Goal: Task Accomplishment & Management: Complete application form

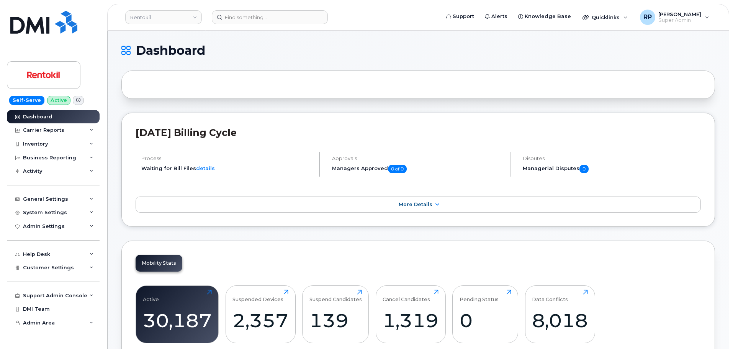
scroll to position [1214, 0]
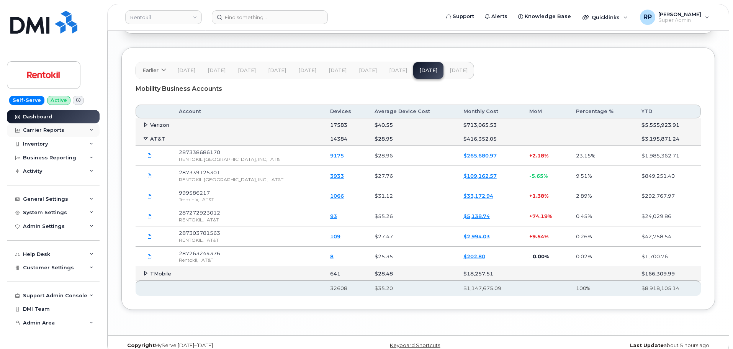
click at [85, 131] on div "Carrier Reports" at bounding box center [53, 130] width 93 height 14
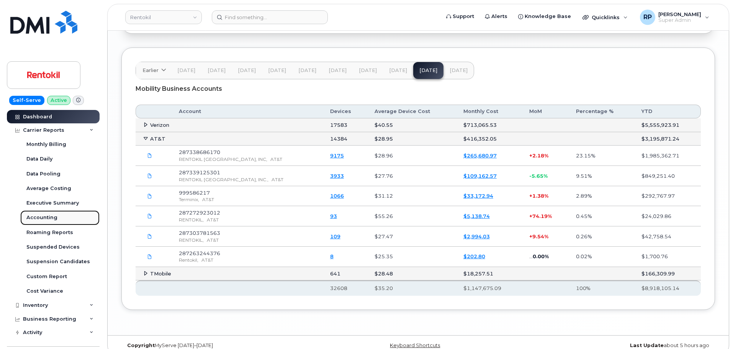
click at [44, 223] on link "Accounting" at bounding box center [59, 217] width 79 height 15
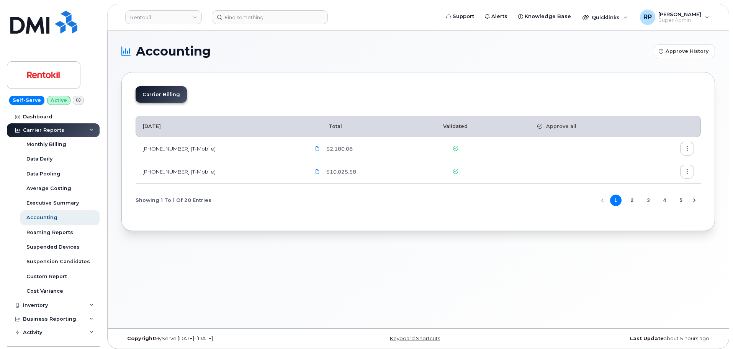
click at [630, 197] on button "2" at bounding box center [631, 199] width 11 height 11
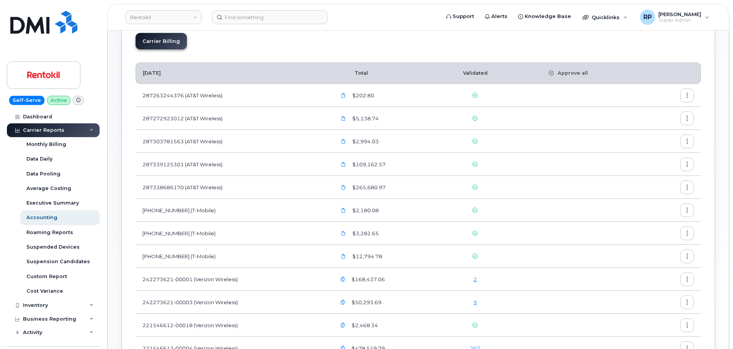
scroll to position [64, 0]
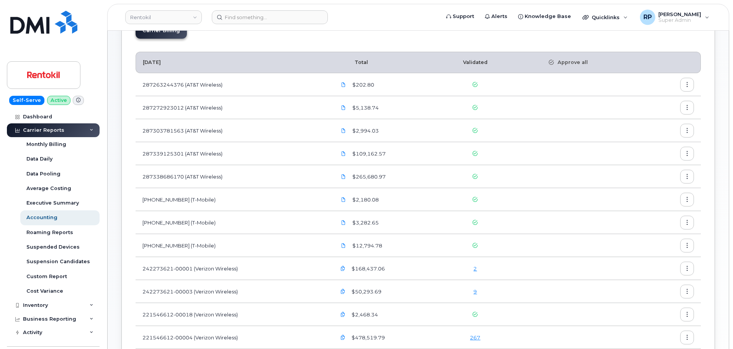
click at [689, 178] on icon "button" at bounding box center [686, 176] width 5 height 5
click at [649, 204] on span "Download" at bounding box center [652, 207] width 30 height 7
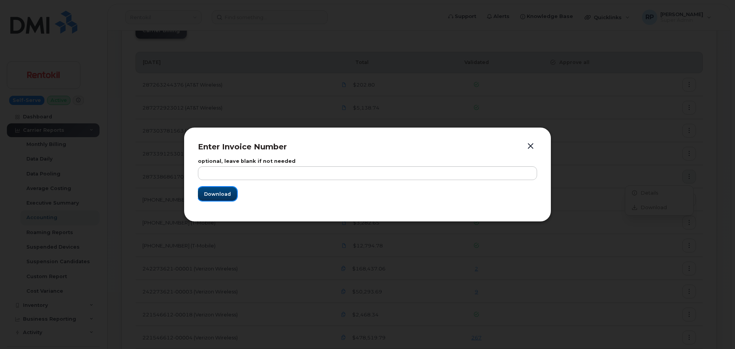
click at [228, 192] on span "Download" at bounding box center [217, 193] width 27 height 7
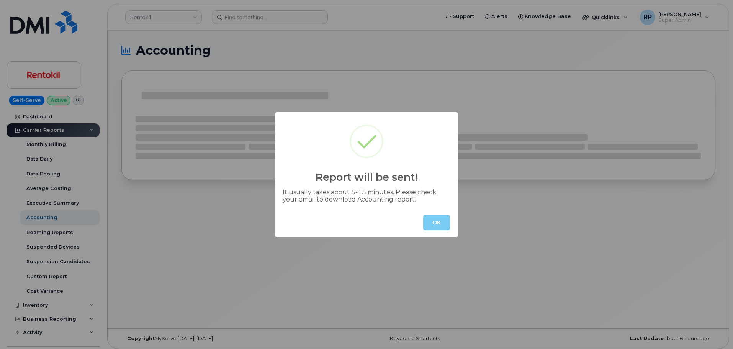
click at [437, 223] on button "OK" at bounding box center [436, 222] width 27 height 15
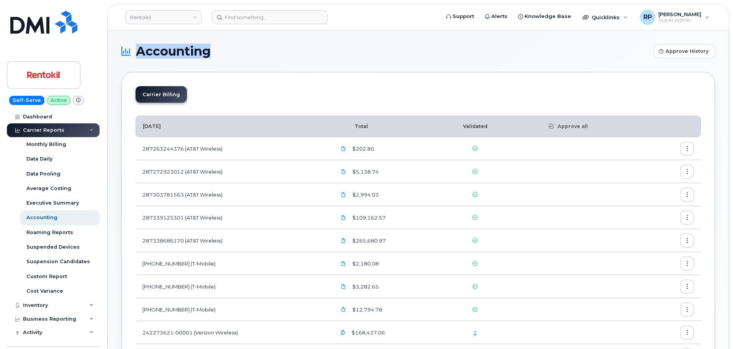
drag, startPoint x: 218, startPoint y: 51, endPoint x: 137, endPoint y: 50, distance: 80.4
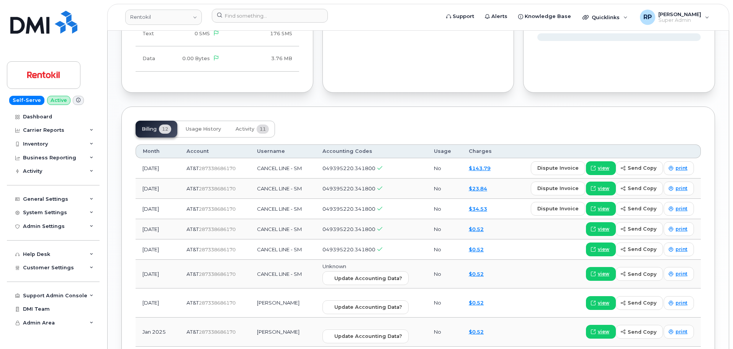
scroll to position [568, 0]
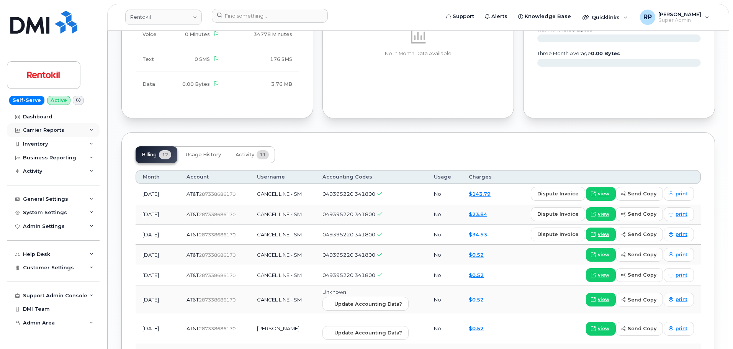
click at [56, 131] on div "Carrier Reports" at bounding box center [43, 130] width 41 height 6
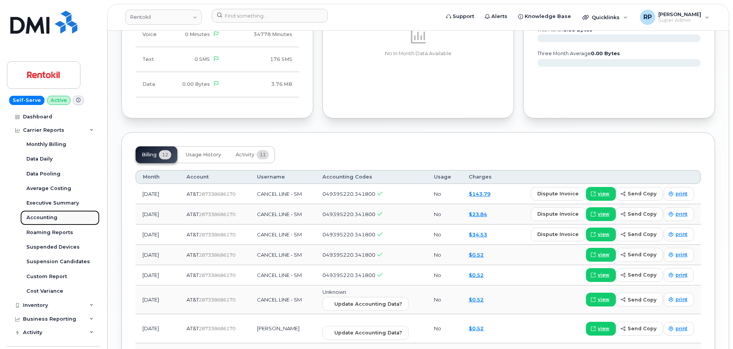
click at [52, 216] on div "Accounting" at bounding box center [41, 217] width 31 height 7
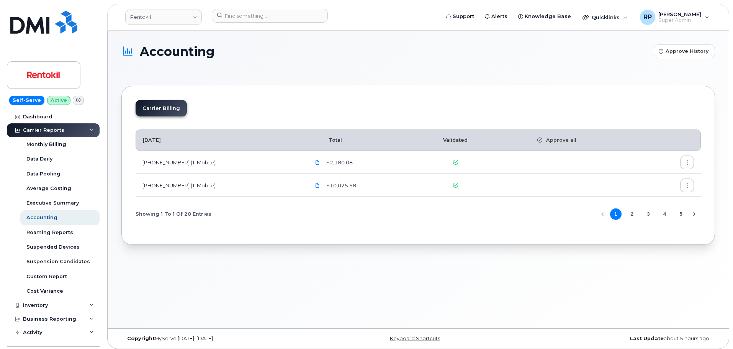
click at [311, 252] on div "Accounting Approve History Carrier Billing [DATE] Total Validated Approve all […" at bounding box center [418, 179] width 621 height 297
click at [633, 214] on button "2" at bounding box center [631, 213] width 11 height 11
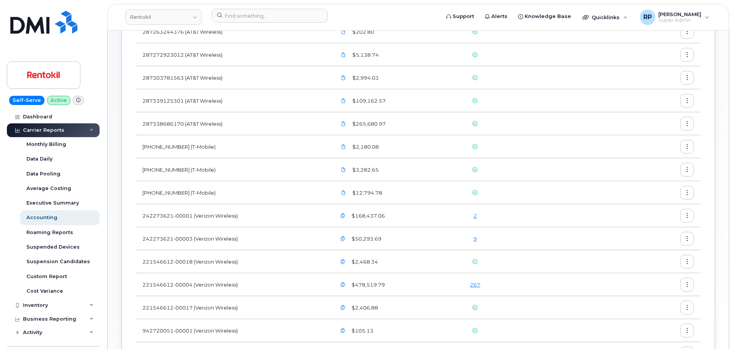
scroll to position [256, 0]
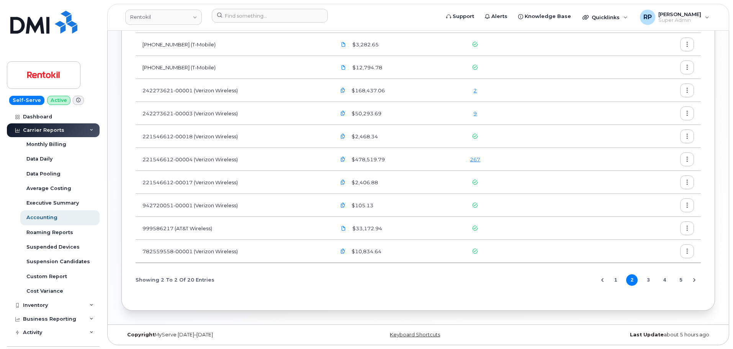
click at [649, 278] on button "3" at bounding box center [647, 279] width 11 height 11
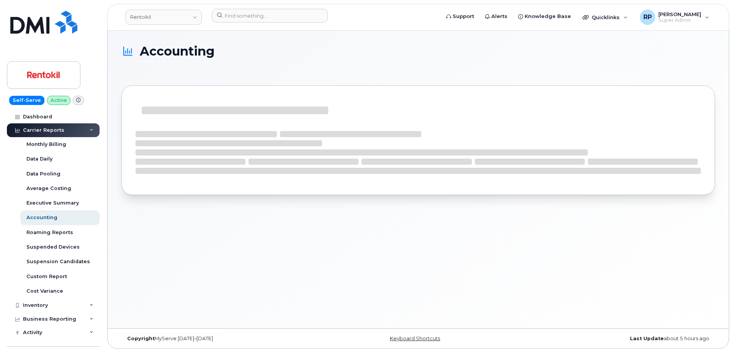
drag, startPoint x: 211, startPoint y: 253, endPoint x: 207, endPoint y: 254, distance: 4.7
click at [211, 253] on div "Accounting" at bounding box center [418, 179] width 621 height 297
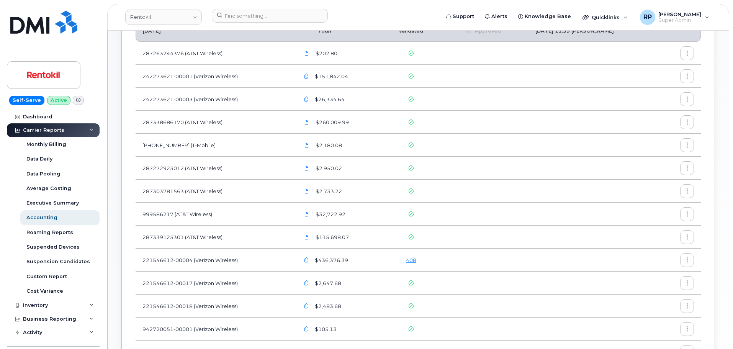
scroll to position [127, 0]
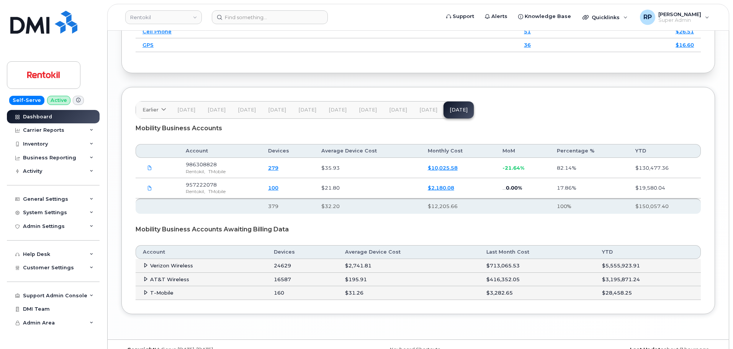
scroll to position [1179, 0]
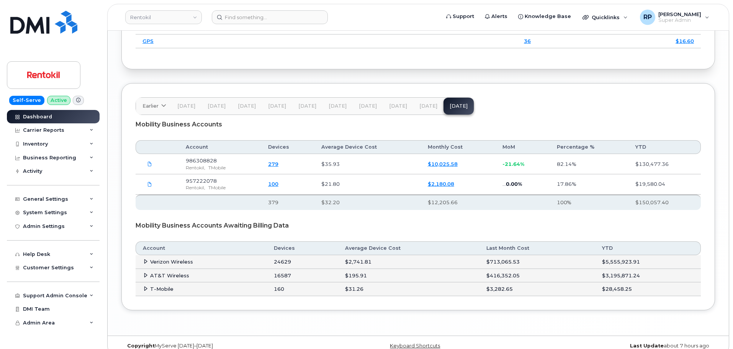
click at [398, 103] on span "Jul 25" at bounding box center [398, 106] width 18 height 6
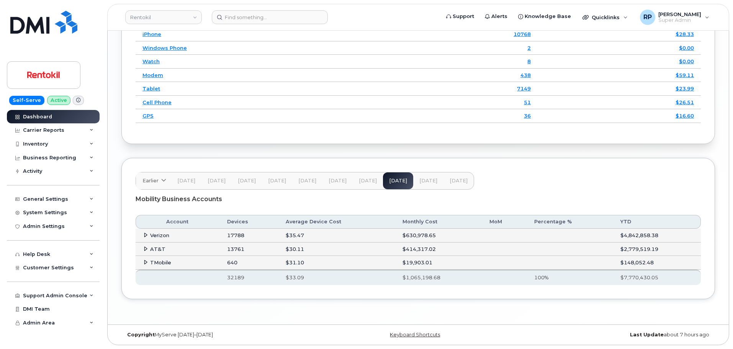
scroll to position [1093, 0]
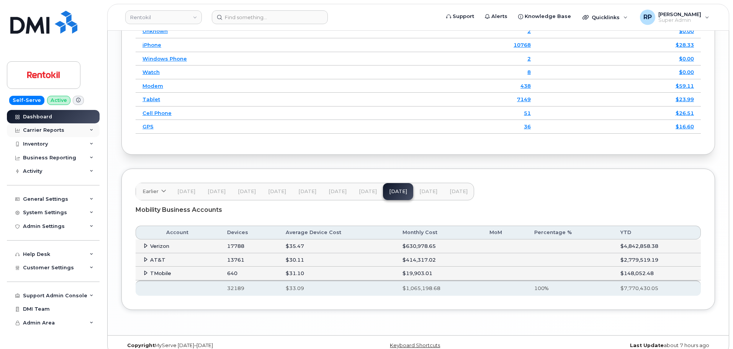
click at [44, 129] on div "Carrier Reports" at bounding box center [43, 130] width 41 height 6
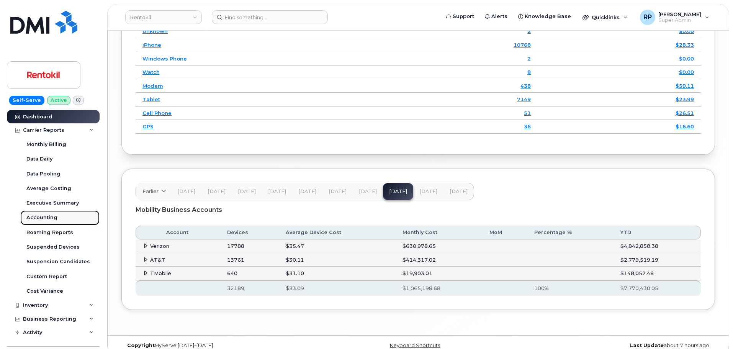
click at [44, 216] on div "Accounting" at bounding box center [41, 217] width 31 height 7
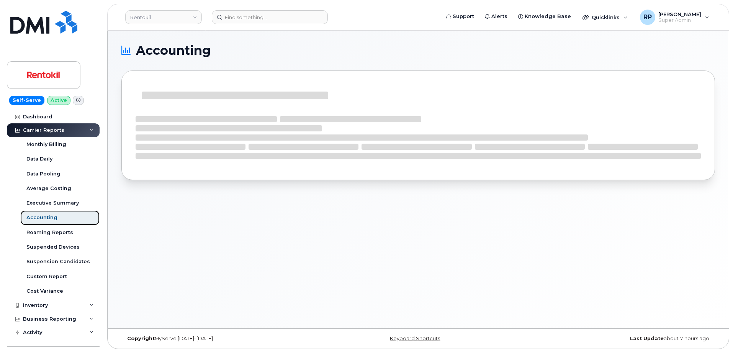
scroll to position [4, 0]
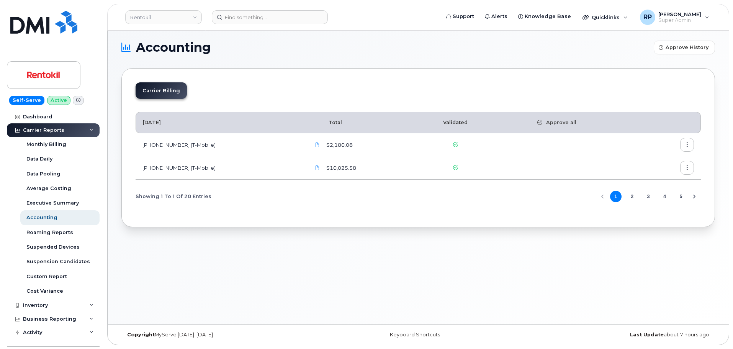
click at [645, 196] on button "3" at bounding box center [647, 196] width 11 height 11
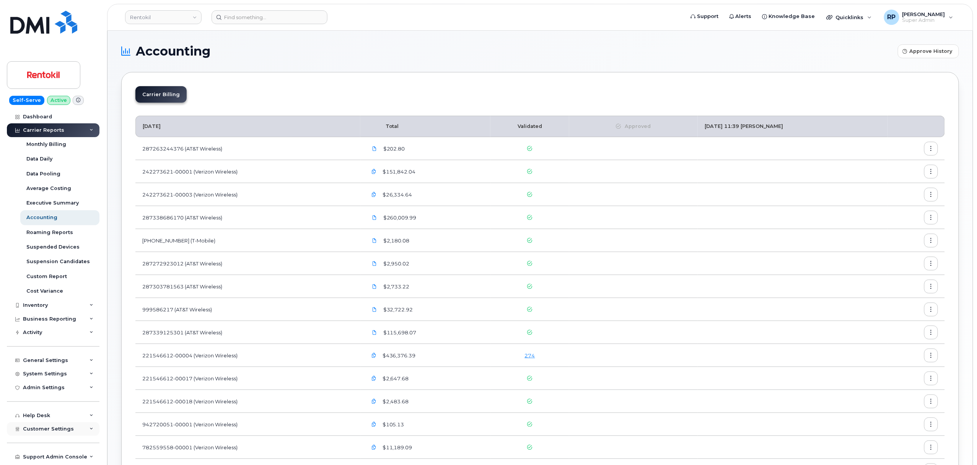
click at [51, 348] on span "Customer Settings" at bounding box center [48, 429] width 51 height 6
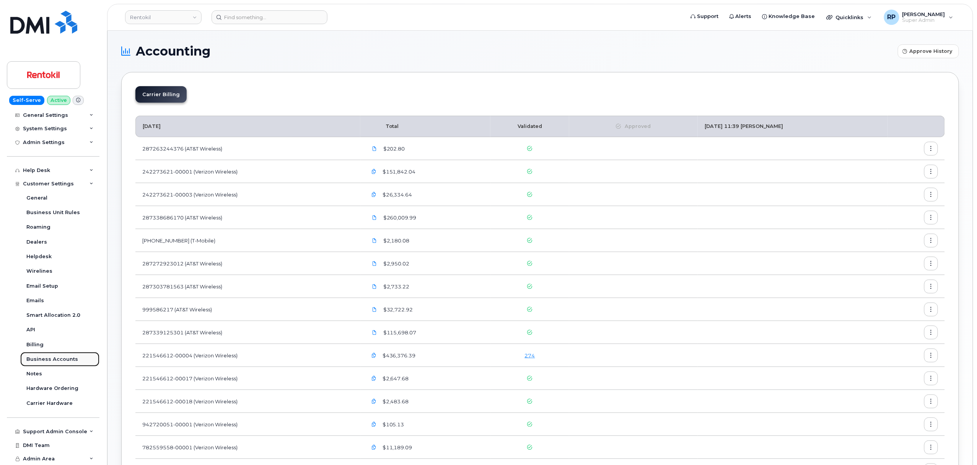
click at [57, 348] on link "Business Accounts" at bounding box center [59, 359] width 79 height 15
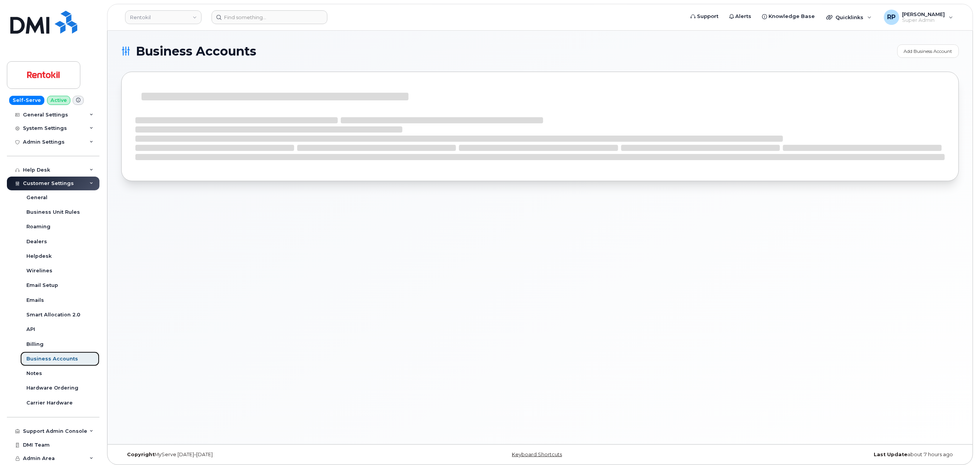
scroll to position [83, 0]
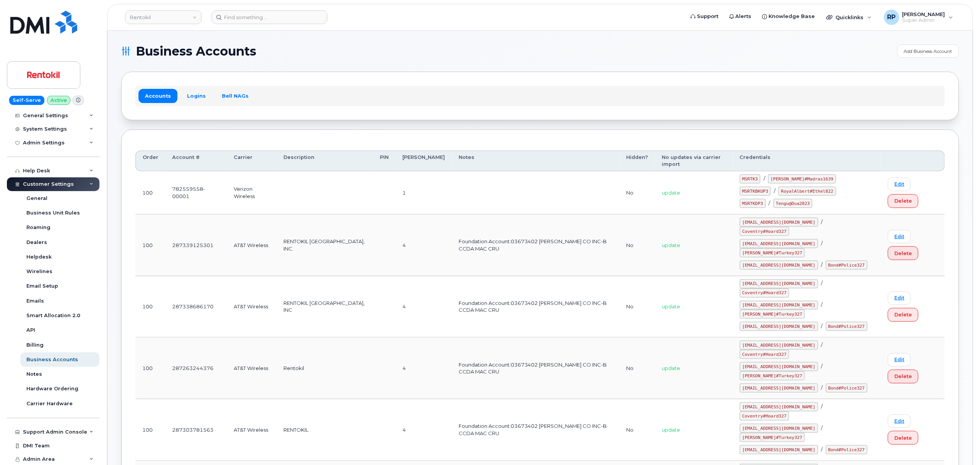
click at [275, 19] on input at bounding box center [270, 17] width 116 height 14
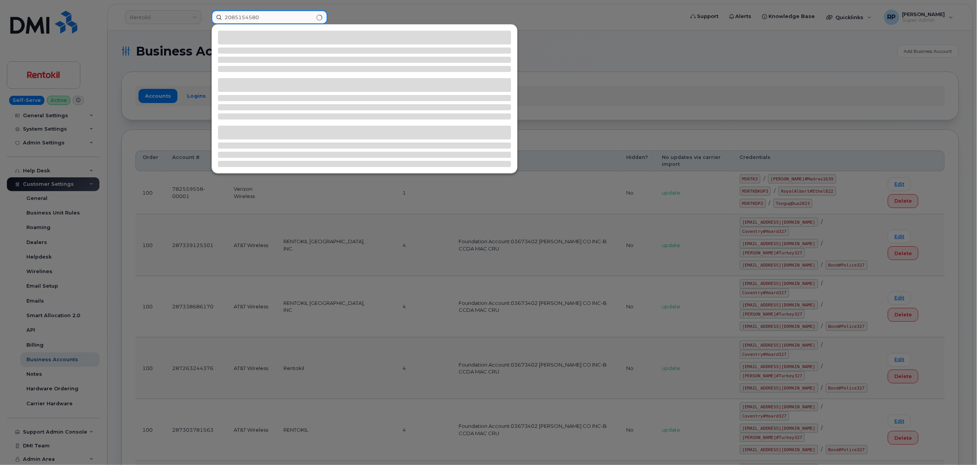
type input "2085154580"
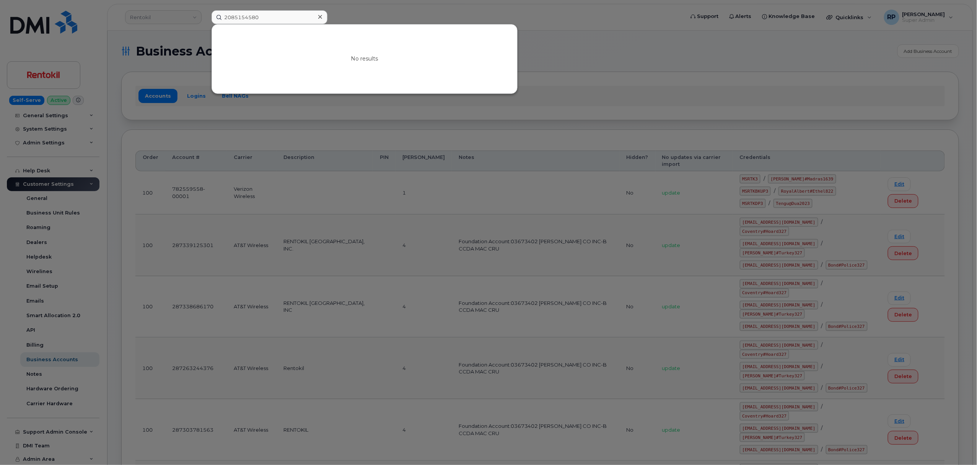
click at [142, 138] on div at bounding box center [488, 232] width 977 height 465
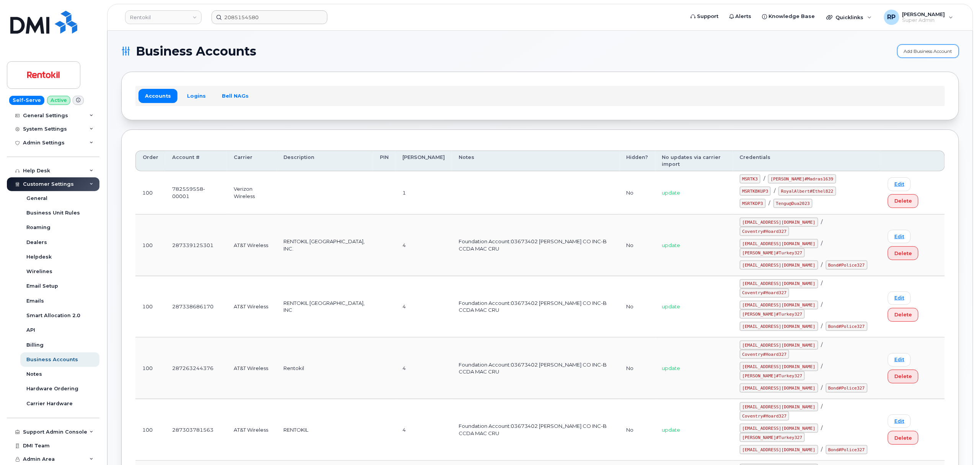
click at [732, 47] on link "Add Business Account" at bounding box center [929, 50] width 62 height 13
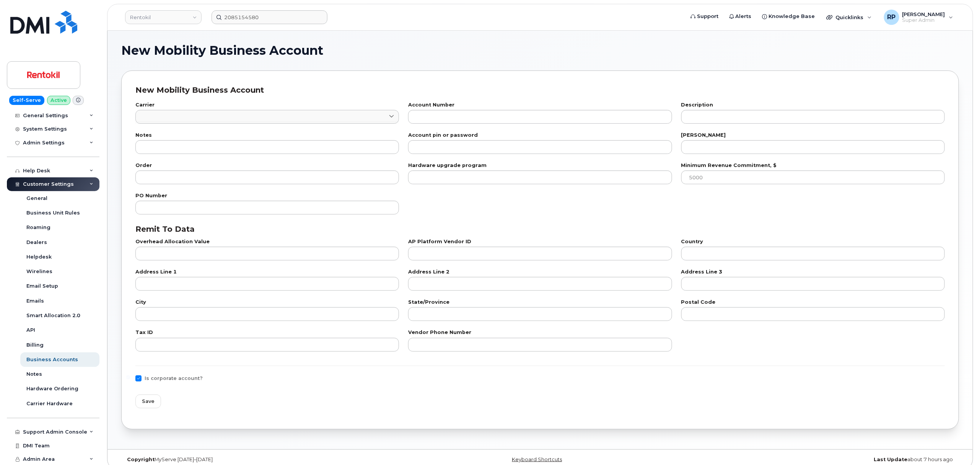
checkbox input "true"
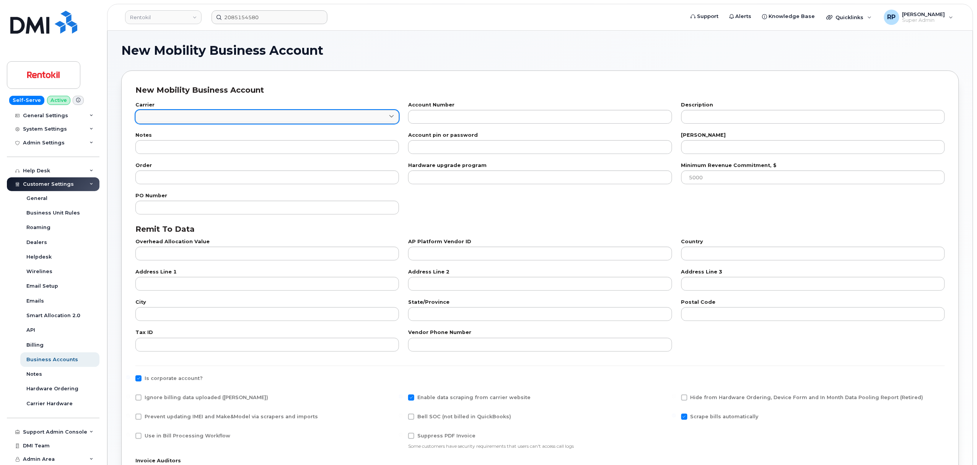
click at [195, 118] on link at bounding box center [267, 117] width 264 height 14
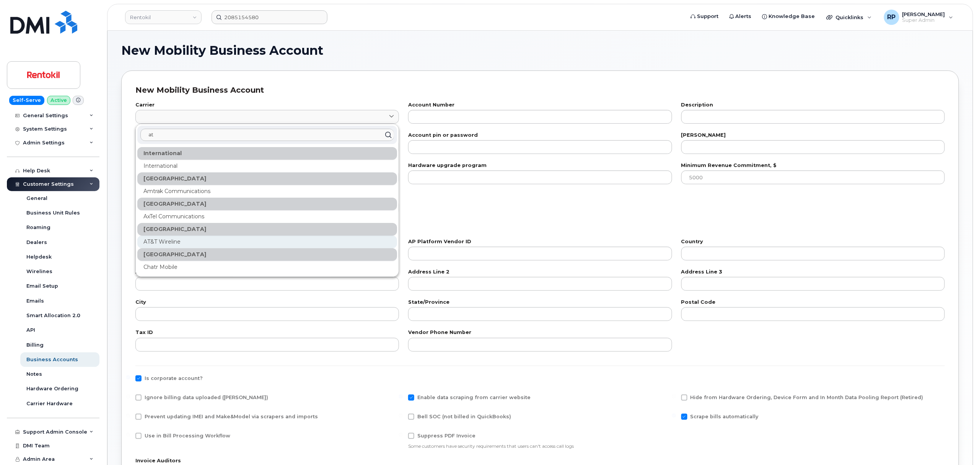
scroll to position [85, 0]
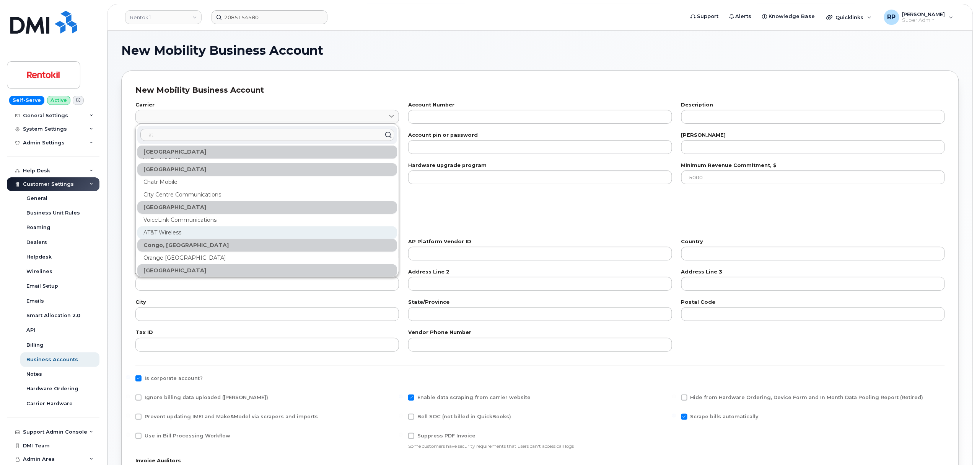
type input "at"
click at [176, 232] on div "AT&T Wireless" at bounding box center [267, 232] width 260 height 13
type input "7"
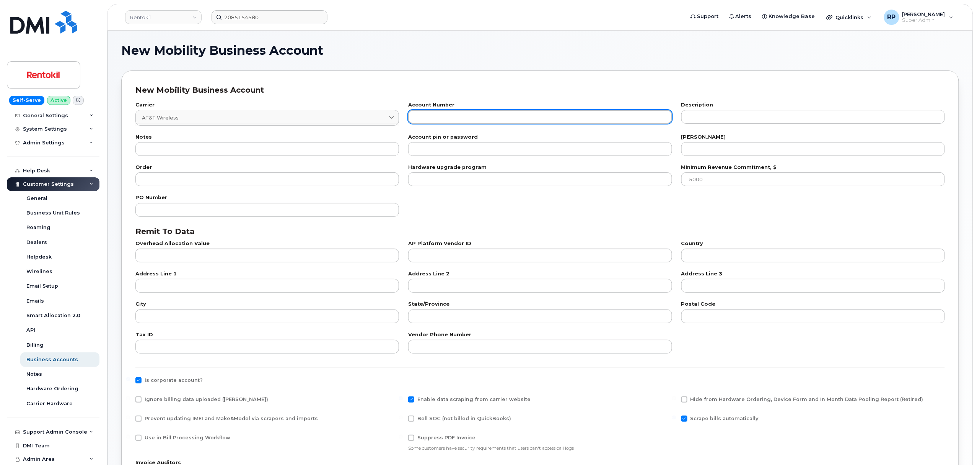
click at [478, 120] on input "text" at bounding box center [540, 117] width 264 height 14
click at [531, 122] on input "287352" at bounding box center [540, 117] width 264 height 14
drag, startPoint x: 494, startPoint y: 118, endPoint x: 244, endPoint y: 117, distance: 249.9
click at [244, 117] on div "Carrier AT&T Wireless 7 at International International Canada Amtrak Communicat…" at bounding box center [540, 114] width 819 height 32
paste input "978963"
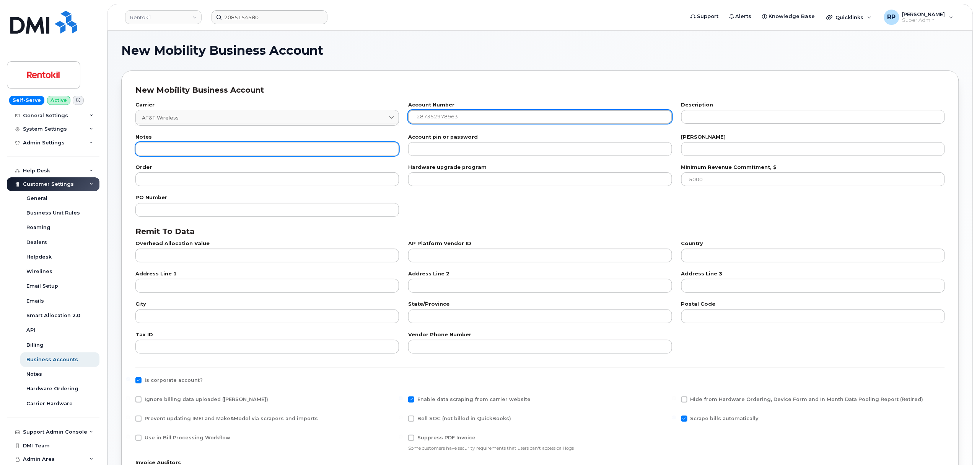
type input "287352978963"
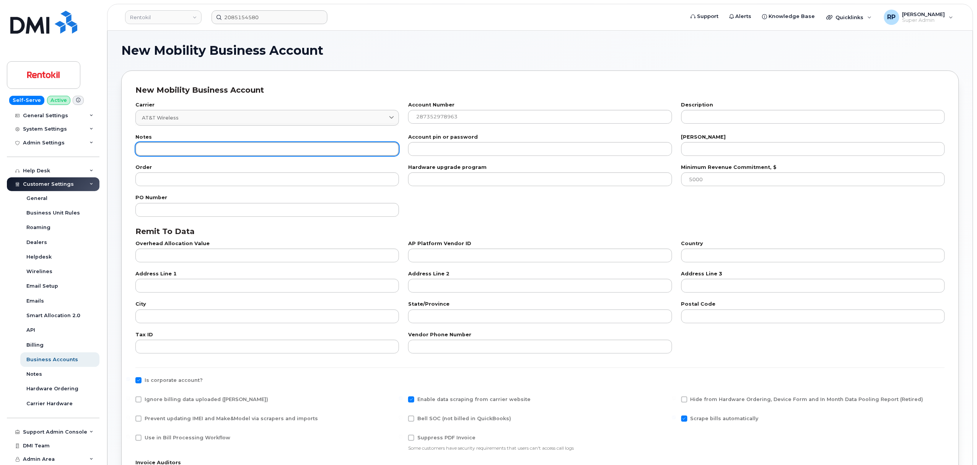
click at [175, 148] on input "text" at bounding box center [267, 149] width 264 height 14
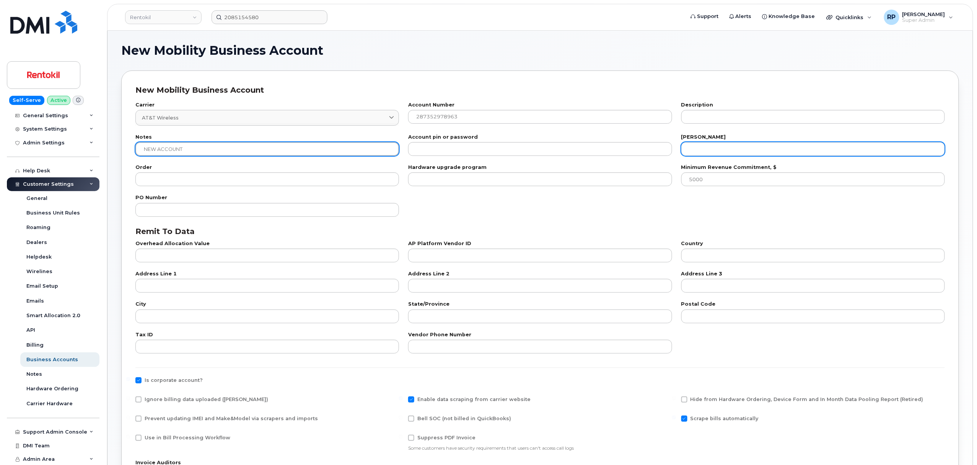
type input "NEW ACCOUNT"
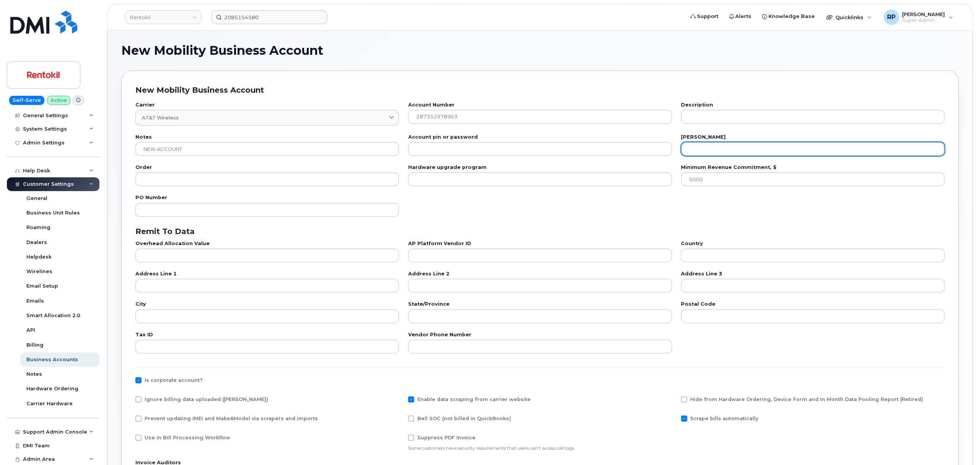
click at [732, 153] on input "number" at bounding box center [814, 149] width 264 height 14
click at [721, 149] on input "number" at bounding box center [814, 149] width 264 height 14
type input "4"
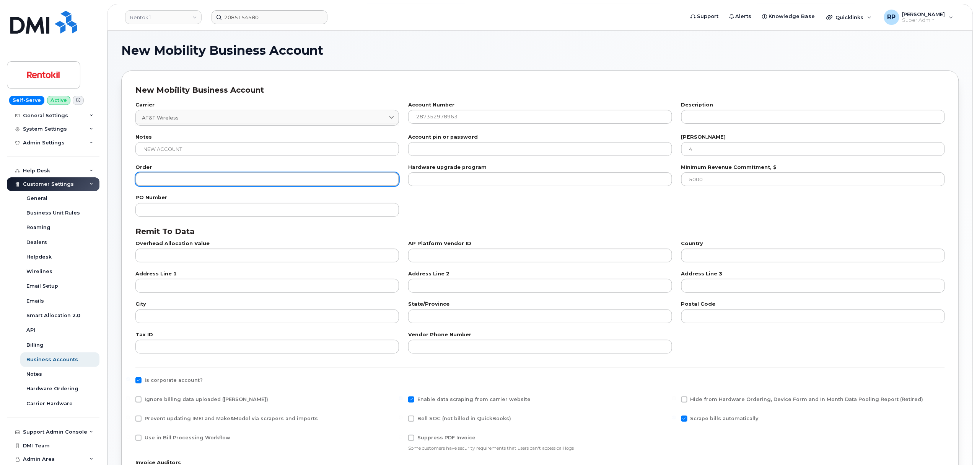
click at [245, 184] on input "number" at bounding box center [267, 179] width 264 height 14
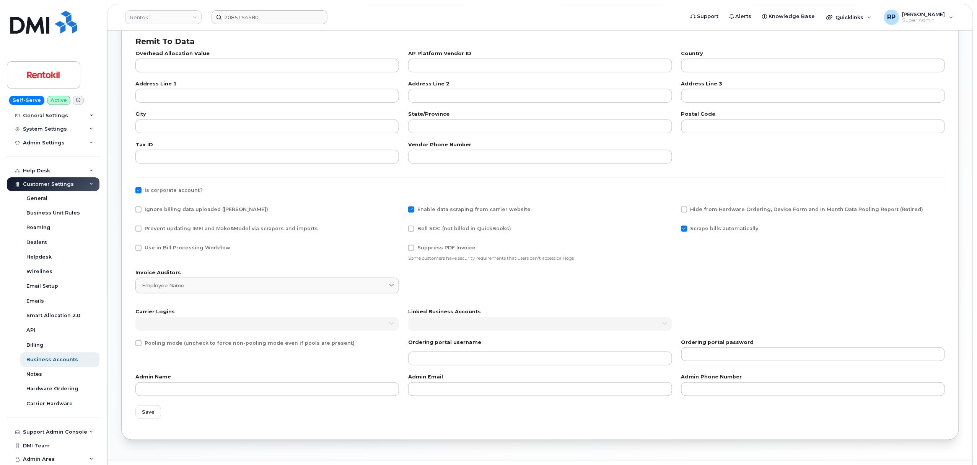
scroll to position [210, 0]
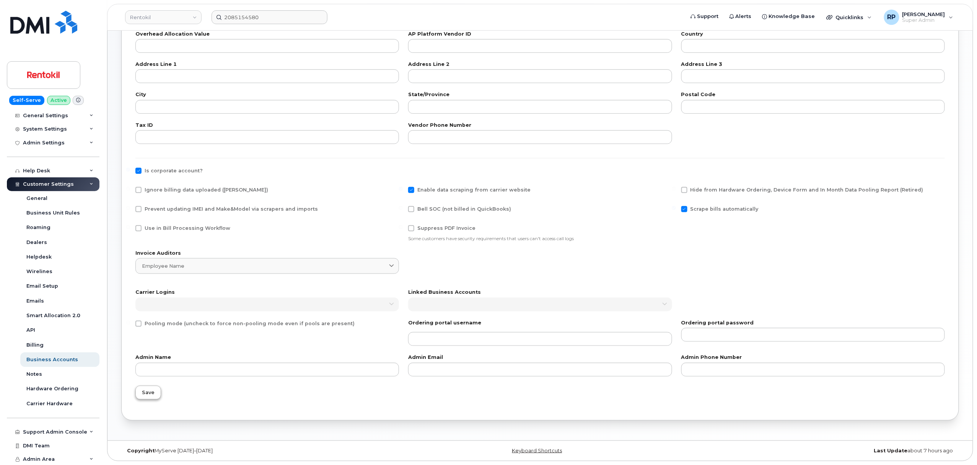
type input "199"
drag, startPoint x: 149, startPoint y: 388, endPoint x: 184, endPoint y: 396, distance: 36.4
click at [184, 348] on div "Save" at bounding box center [540, 392] width 819 height 23
click at [137, 348] on button "Save" at bounding box center [148, 392] width 26 height 14
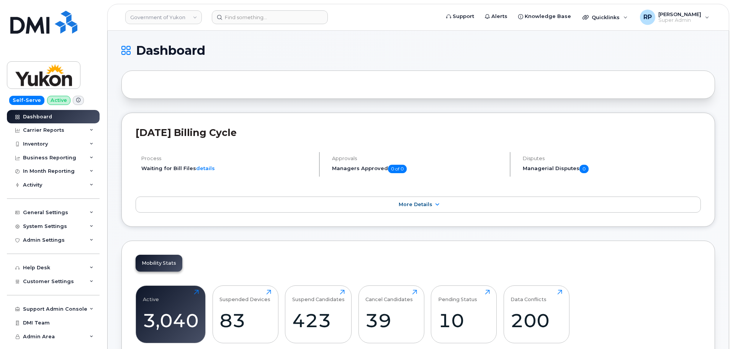
scroll to position [1092, 0]
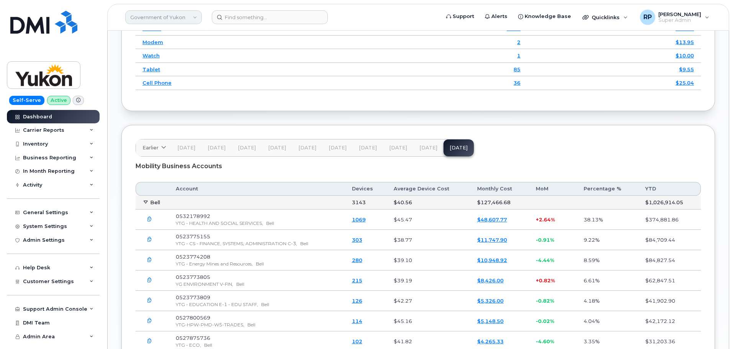
click at [140, 16] on link "Government of Yukon" at bounding box center [163, 17] width 77 height 14
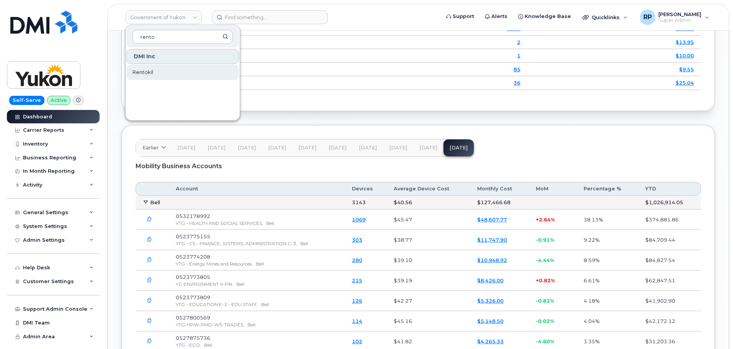
type input "rento"
click at [162, 73] on link "Rentokil" at bounding box center [182, 72] width 113 height 15
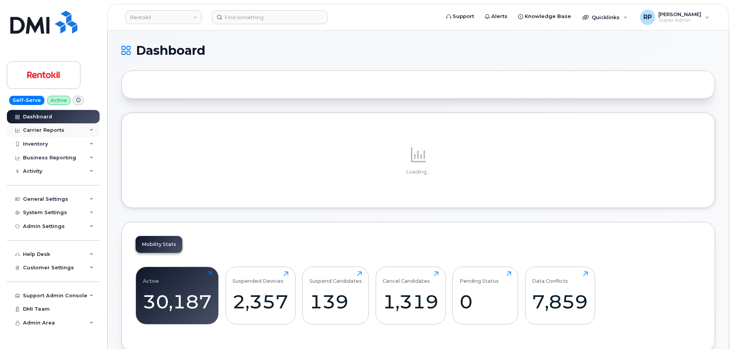
click at [50, 131] on div "Carrier Reports" at bounding box center [43, 130] width 41 height 6
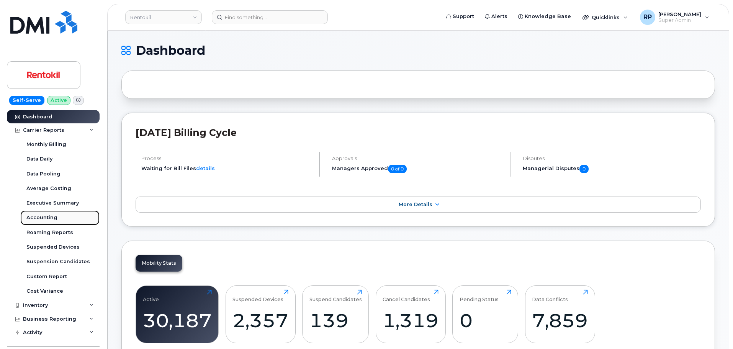
click at [46, 218] on div "Accounting" at bounding box center [41, 217] width 31 height 7
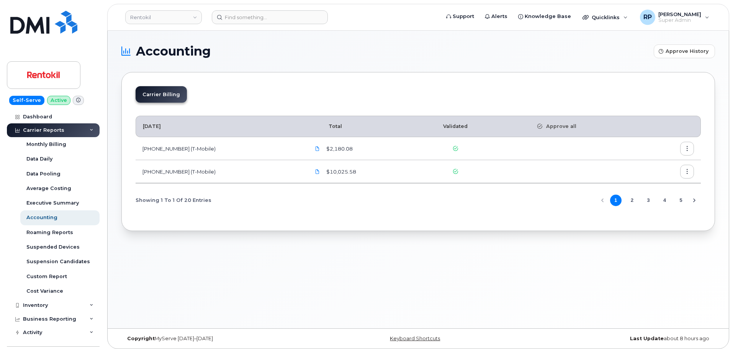
drag, startPoint x: 645, startPoint y: 202, endPoint x: 640, endPoint y: 212, distance: 11.3
click at [640, 212] on div "[DATE] Total Validated Approve all [PHONE_NUMBER] (T-Mobile) $2,180.08 [PHONE_N…" at bounding box center [417, 163] width 565 height 108
click at [645, 201] on button "3" at bounding box center [647, 199] width 11 height 11
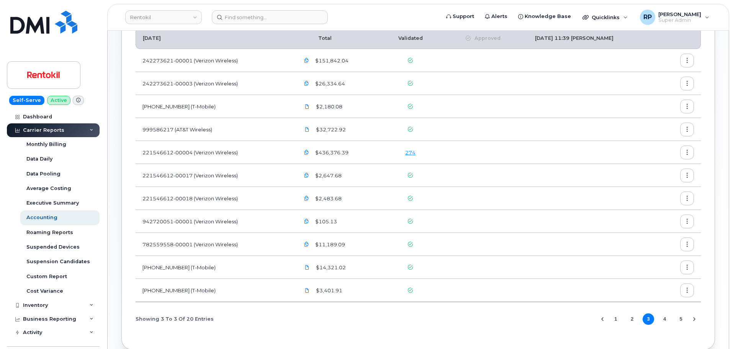
scroll to position [63, 0]
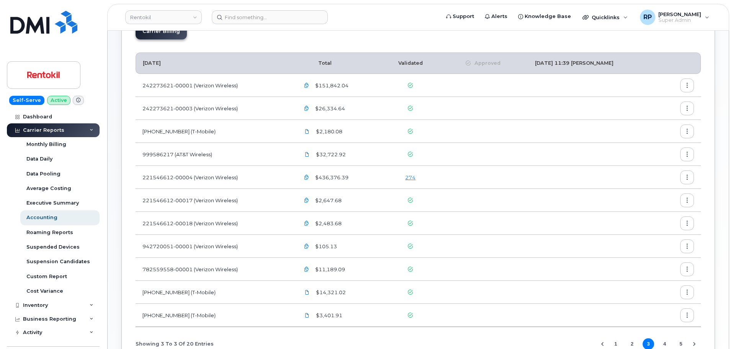
click at [662, 344] on button "4" at bounding box center [664, 343] width 11 height 11
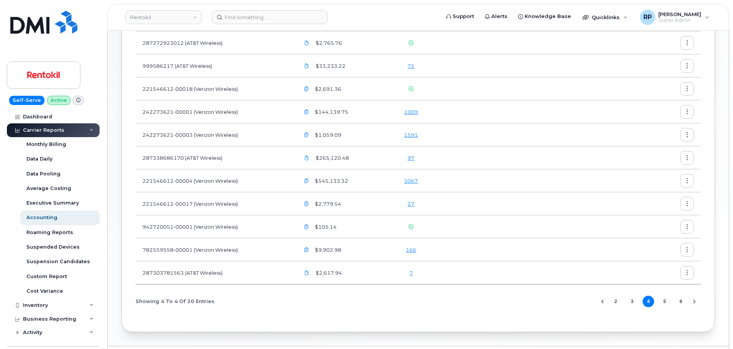
scroll to position [242, 0]
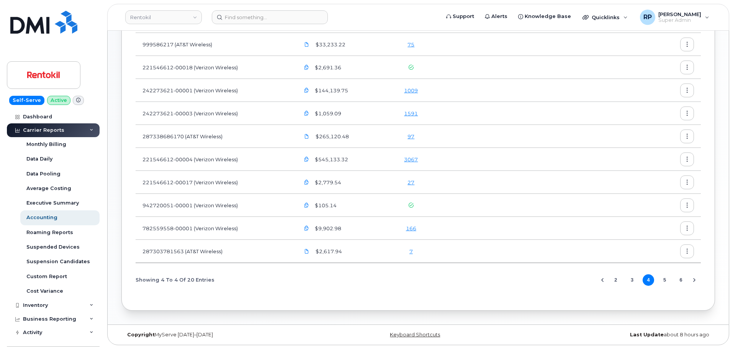
click at [666, 281] on button "5" at bounding box center [664, 279] width 11 height 11
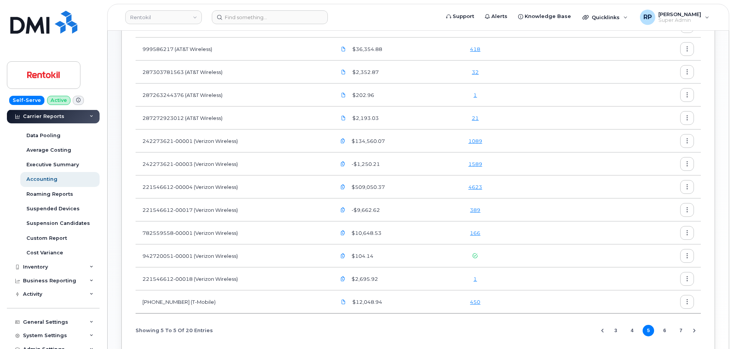
scroll to position [64, 0]
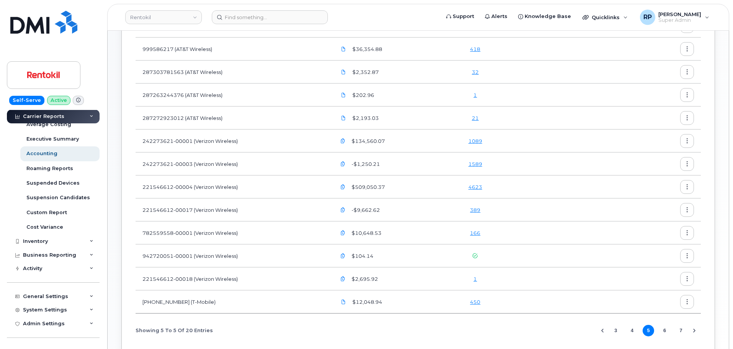
click at [372, 324] on div "Showing 5 To 5 Of 20 Entries 3 4 5 6 7" at bounding box center [417, 330] width 565 height 20
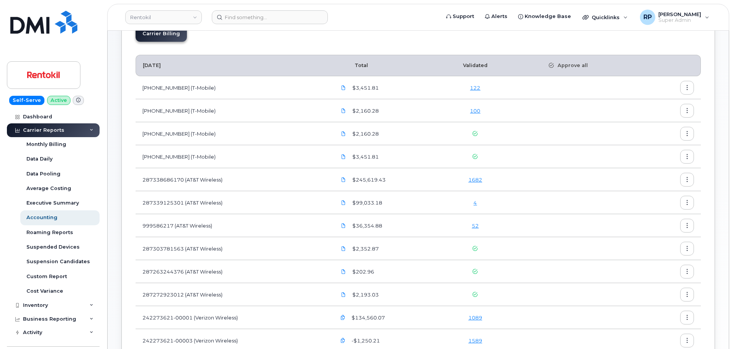
scroll to position [33, 0]
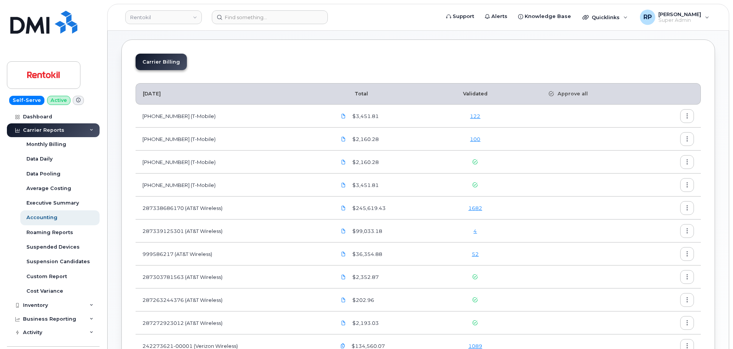
click at [287, 219] on td "287338686170 (AT&T Wireless)" at bounding box center [232, 207] width 194 height 23
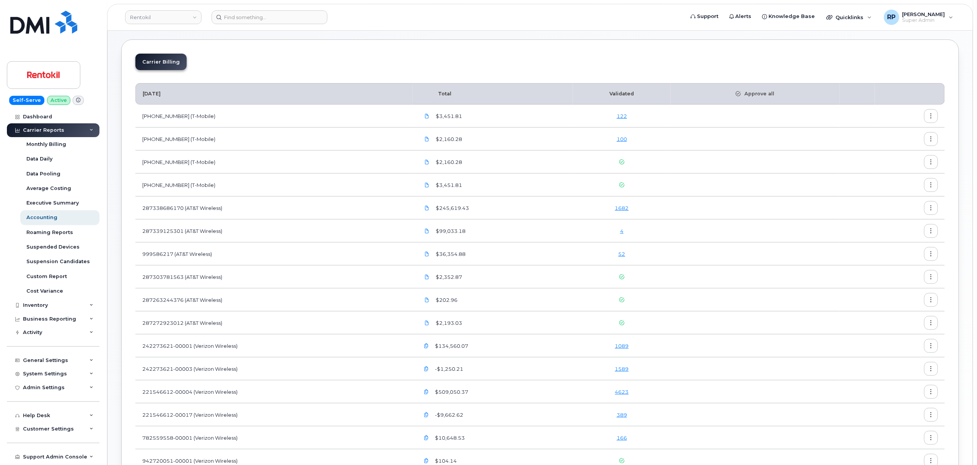
drag, startPoint x: 977, startPoint y: 329, endPoint x: 977, endPoint y: 336, distance: 6.6
click at [732, 336] on html "Rentokil Support Alerts Knowledge Base Quicklinks Suspend / Cancel Device Chang…" at bounding box center [488, 285] width 977 height 636
drag, startPoint x: 976, startPoint y: 330, endPoint x: 976, endPoint y: 338, distance: 7.7
click at [732, 338] on body "Rentokil Support Alerts Knowledge Base Quicklinks Suspend / Cancel Device Chang…" at bounding box center [488, 285] width 977 height 636
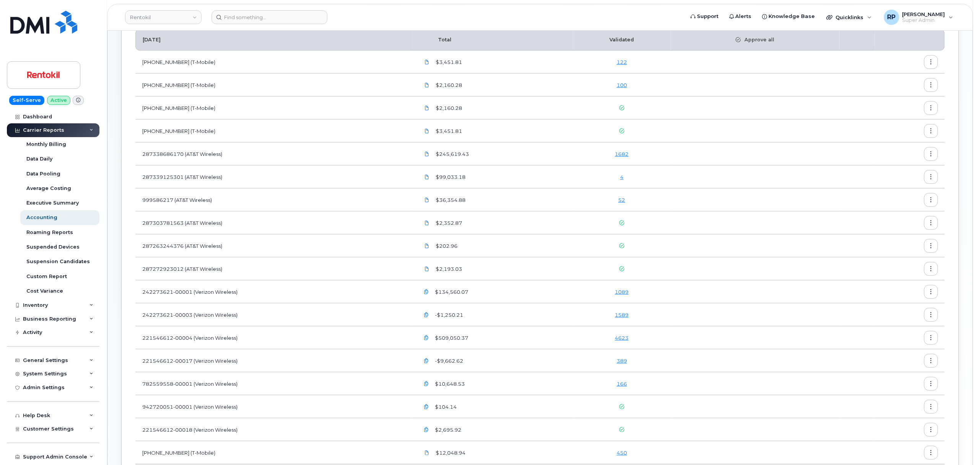
scroll to position [92, 0]
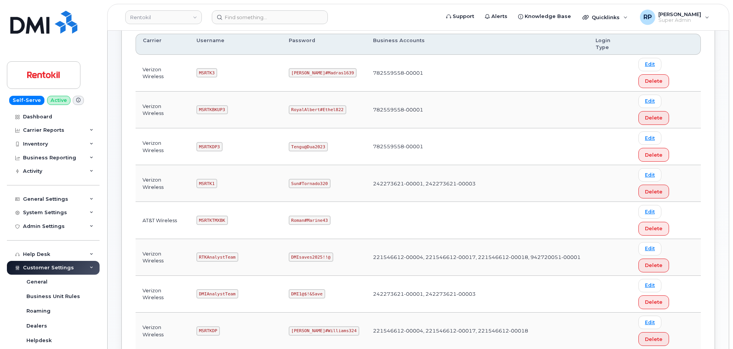
scroll to position [200, 0]
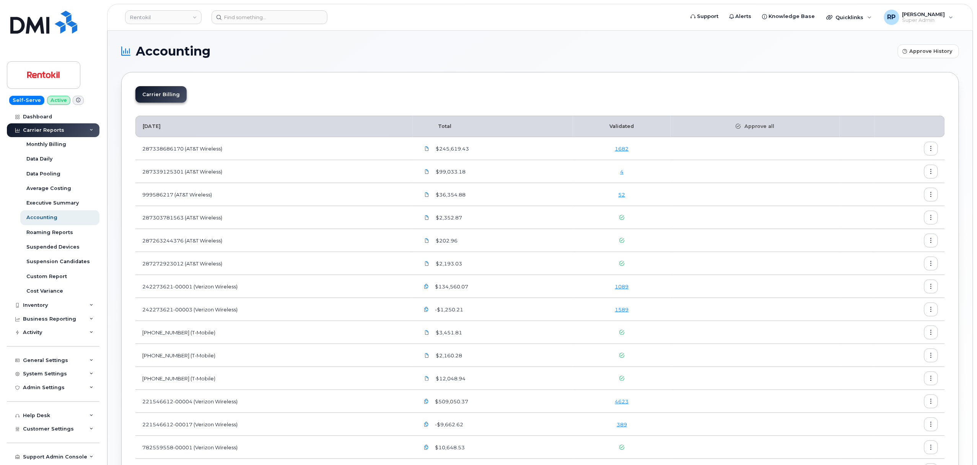
scroll to position [85, 0]
